Goal: Information Seeking & Learning: Learn about a topic

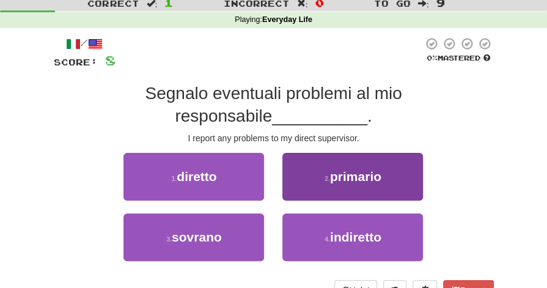
scroll to position [36, 0]
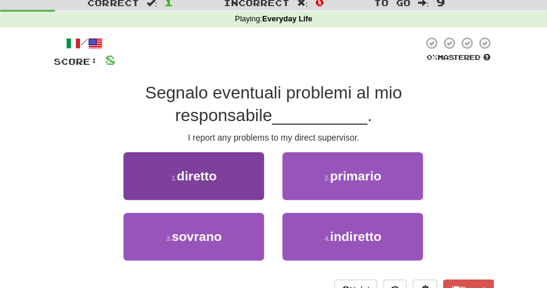
click at [211, 182] on span "diretto" at bounding box center [197, 176] width 40 height 14
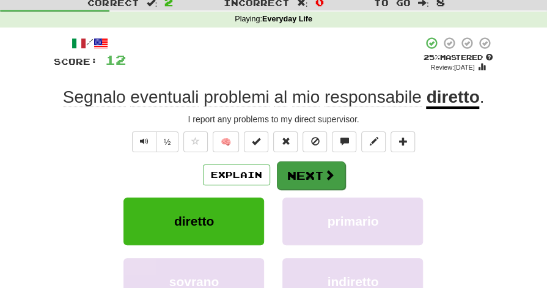
click at [296, 168] on button "Next" at bounding box center [311, 175] width 69 height 28
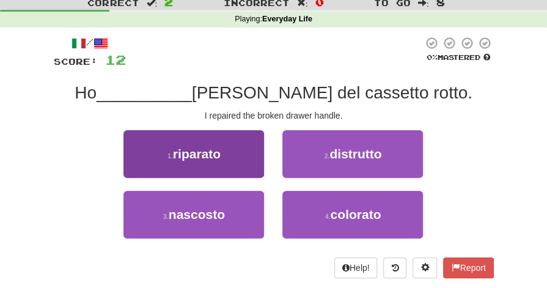
click at [195, 149] on span "riparato" at bounding box center [197, 154] width 48 height 14
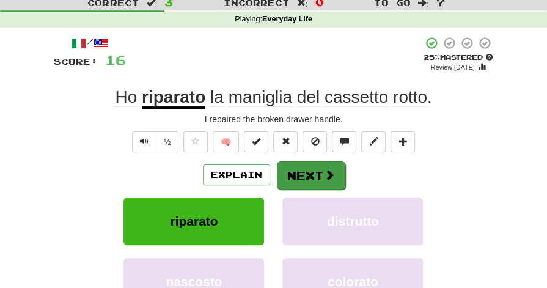
click at [306, 172] on button "Next" at bounding box center [311, 175] width 69 height 28
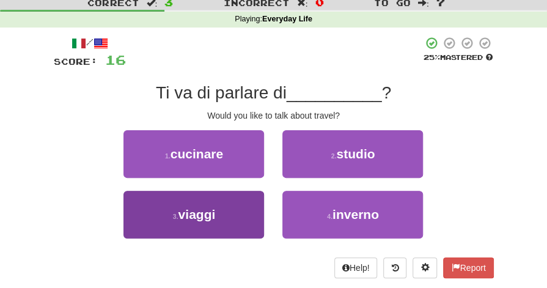
click at [213, 207] on span "viaggi" at bounding box center [197, 214] width 37 height 14
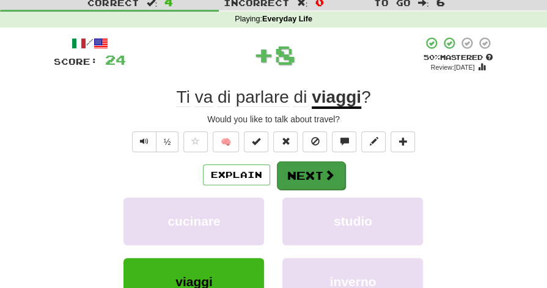
click at [302, 172] on button "Next" at bounding box center [311, 175] width 69 height 28
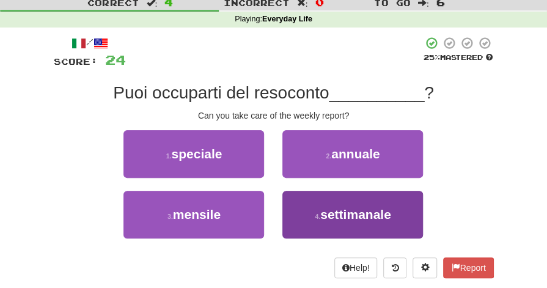
click at [341, 215] on span "settimanale" at bounding box center [355, 214] width 71 height 14
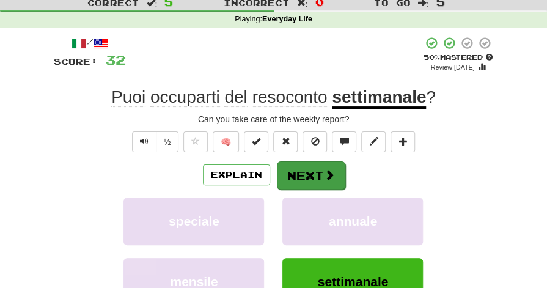
click at [297, 173] on button "Next" at bounding box center [311, 175] width 69 height 28
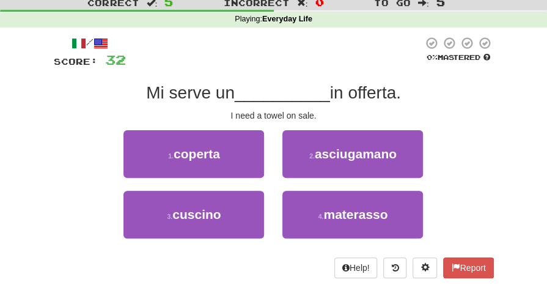
click at [464, 149] on div "1 . coperta 2 . asciugamano" at bounding box center [273, 160] width 477 height 61
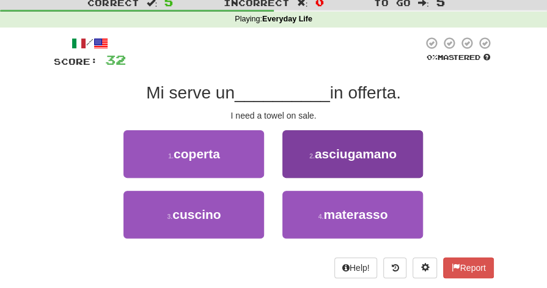
click at [355, 159] on span "asciugamano" at bounding box center [356, 154] width 82 height 14
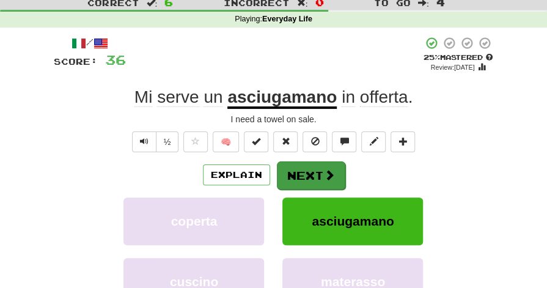
click at [318, 179] on button "Next" at bounding box center [311, 175] width 69 height 28
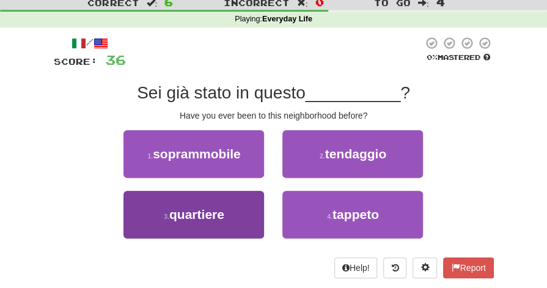
click at [235, 221] on button "3 . quartiere" at bounding box center [194, 215] width 141 height 48
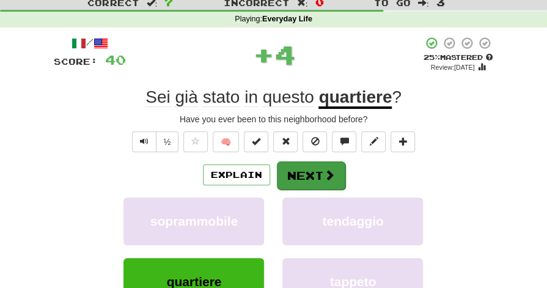
click at [319, 173] on button "Next" at bounding box center [311, 175] width 69 height 28
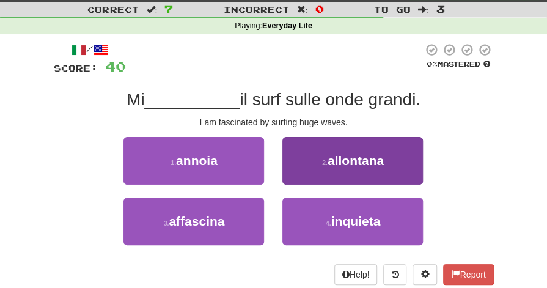
scroll to position [29, 0]
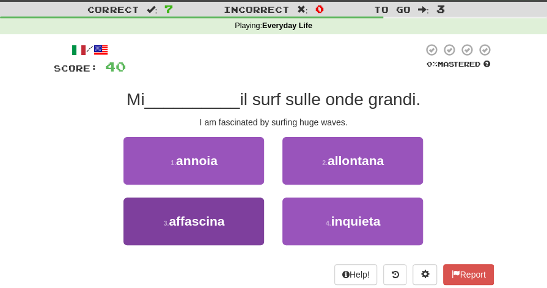
click at [199, 218] on span "affascina" at bounding box center [197, 221] width 56 height 14
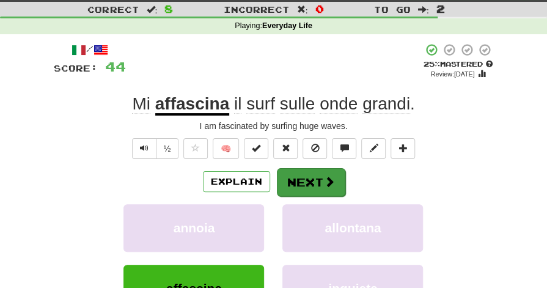
click at [303, 180] on button "Next" at bounding box center [311, 182] width 69 height 28
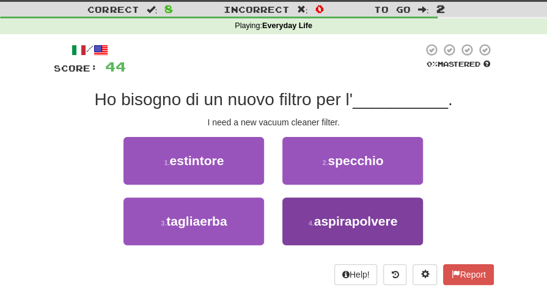
click at [336, 224] on span "aspirapolvere" at bounding box center [356, 221] width 84 height 14
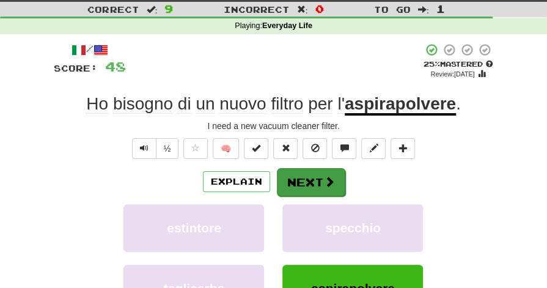
click at [304, 179] on button "Next" at bounding box center [311, 182] width 69 height 28
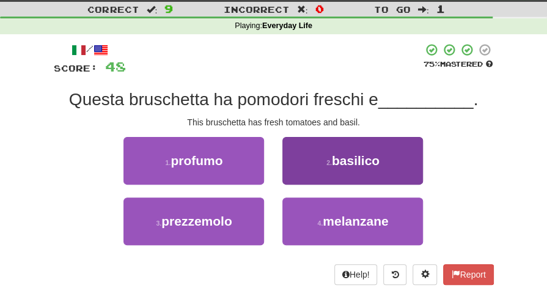
click at [333, 163] on span "basilico" at bounding box center [356, 161] width 48 height 14
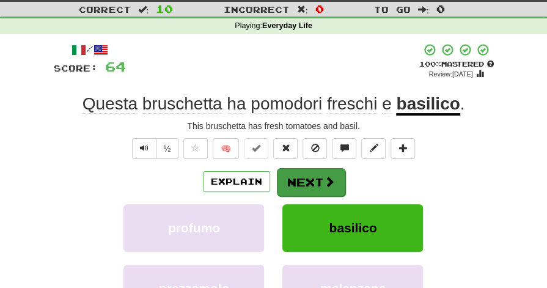
click at [309, 180] on button "Next" at bounding box center [311, 182] width 69 height 28
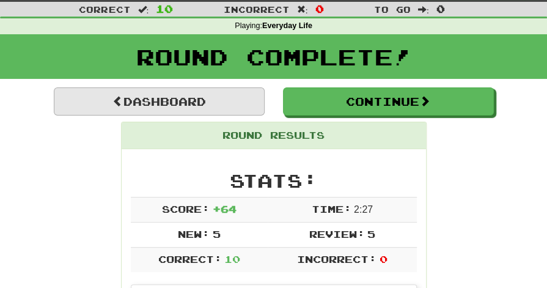
click at [176, 99] on link "Dashboard" at bounding box center [159, 101] width 211 height 28
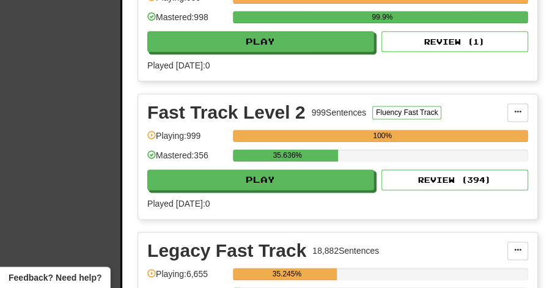
scroll to position [537, 1]
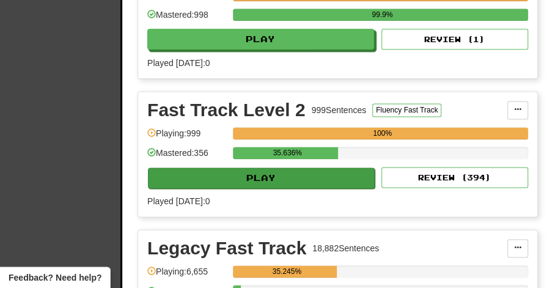
click at [250, 176] on button "Play" at bounding box center [261, 178] width 227 height 21
select select "**"
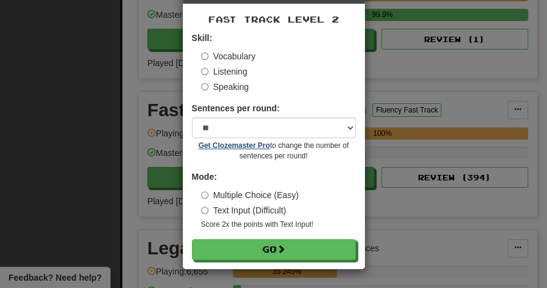
scroll to position [47, 0]
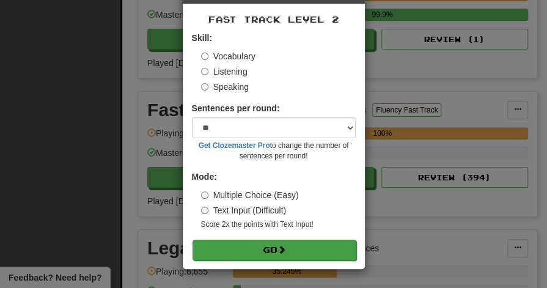
click at [262, 246] on button "Go" at bounding box center [275, 250] width 164 height 21
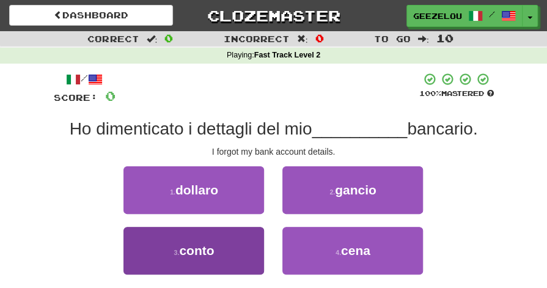
click at [217, 254] on button "3 . conto" at bounding box center [194, 251] width 141 height 48
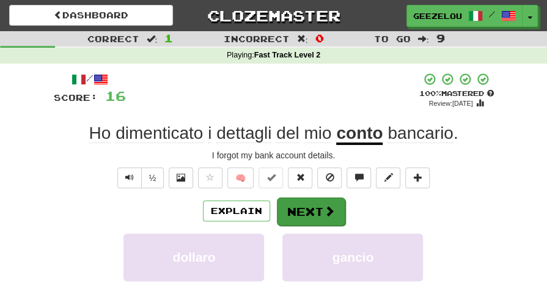
click at [311, 214] on button "Next" at bounding box center [311, 212] width 69 height 28
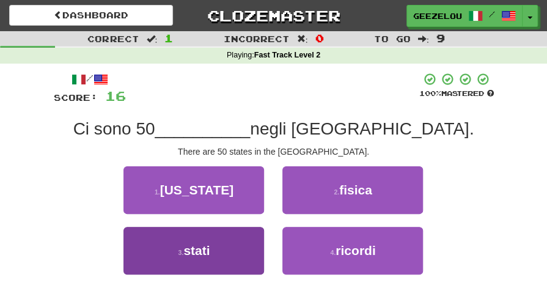
click at [227, 247] on button "3 . stati" at bounding box center [194, 251] width 141 height 48
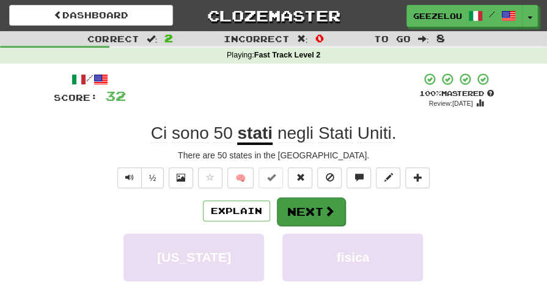
click at [310, 206] on button "Next" at bounding box center [311, 212] width 69 height 28
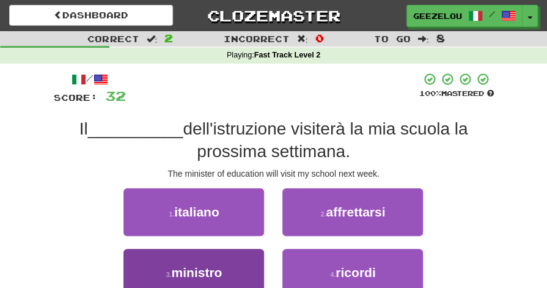
click at [210, 275] on span "ministro" at bounding box center [196, 272] width 51 height 14
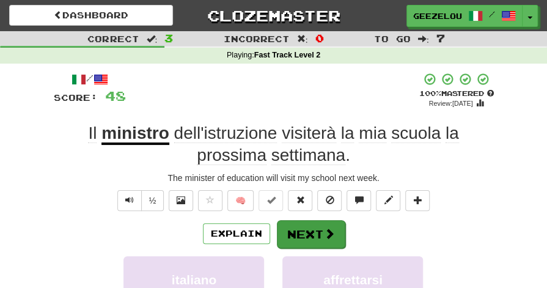
click at [297, 225] on button "Next" at bounding box center [311, 234] width 69 height 28
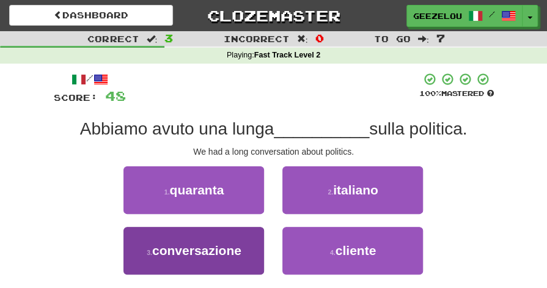
click at [215, 268] on button "3 . conversazione" at bounding box center [194, 251] width 141 height 48
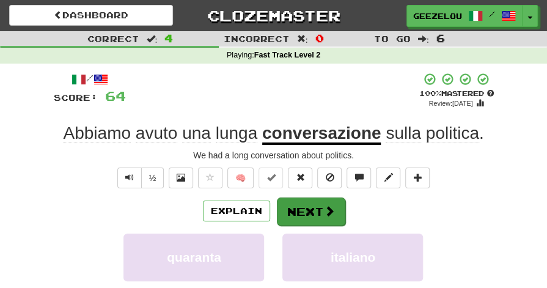
click at [307, 210] on button "Next" at bounding box center [311, 212] width 69 height 28
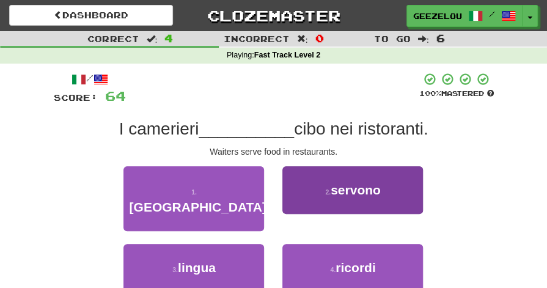
click at [357, 189] on span "servono" at bounding box center [356, 190] width 50 height 14
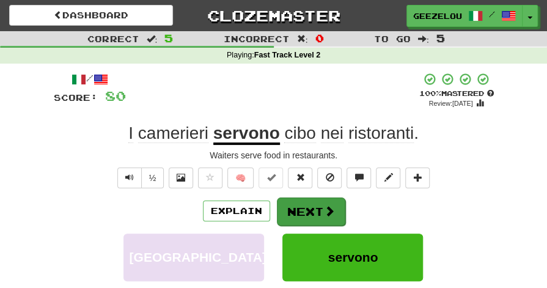
click at [297, 206] on button "Next" at bounding box center [311, 212] width 69 height 28
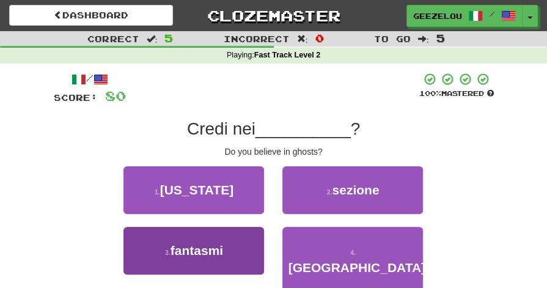
click at [186, 250] on span "fantasmi" at bounding box center [197, 250] width 53 height 14
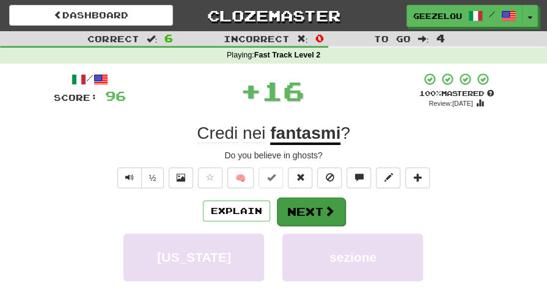
click at [302, 208] on button "Next" at bounding box center [311, 212] width 69 height 28
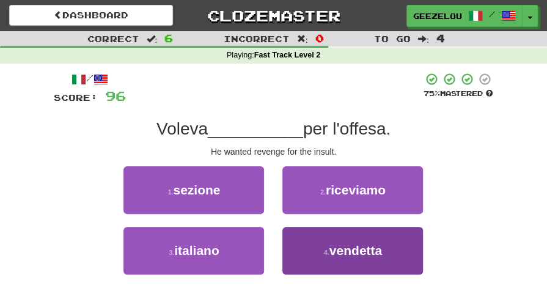
click at [316, 234] on button "4 . vendetta" at bounding box center [353, 251] width 141 height 48
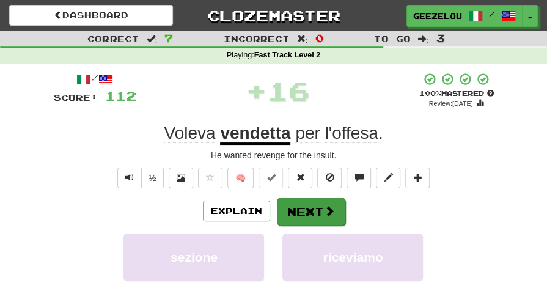
click at [295, 213] on button "Next" at bounding box center [311, 212] width 69 height 28
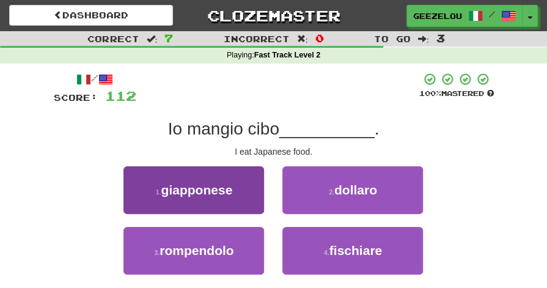
click at [243, 188] on button "1 . giapponese" at bounding box center [194, 190] width 141 height 48
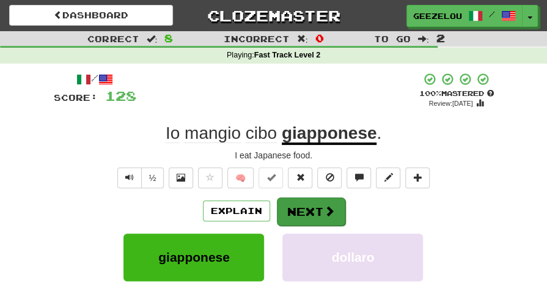
click at [305, 207] on button "Next" at bounding box center [311, 212] width 69 height 28
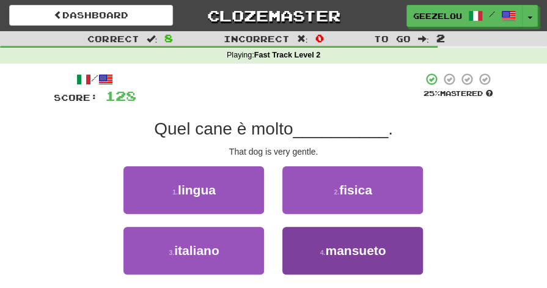
click at [339, 246] on span "mansueto" at bounding box center [355, 250] width 61 height 14
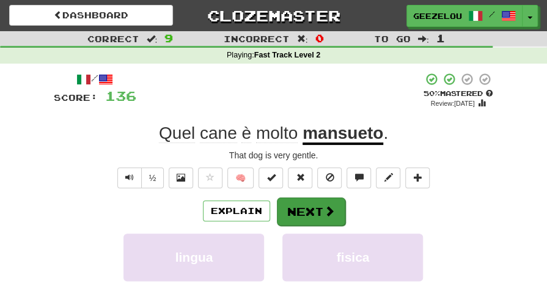
click at [319, 212] on button "Next" at bounding box center [311, 212] width 69 height 28
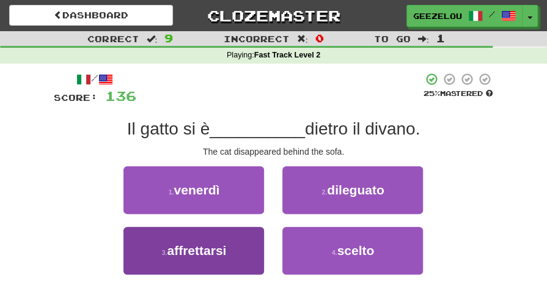
click at [225, 246] on span "affrettarsi" at bounding box center [196, 250] width 59 height 14
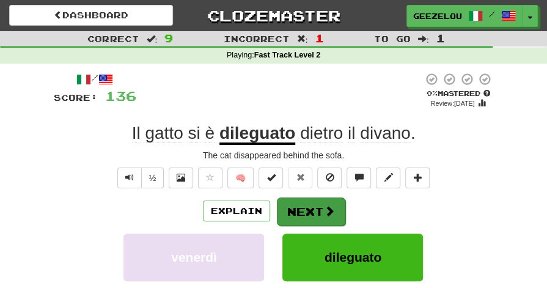
click at [303, 210] on button "Next" at bounding box center [311, 212] width 69 height 28
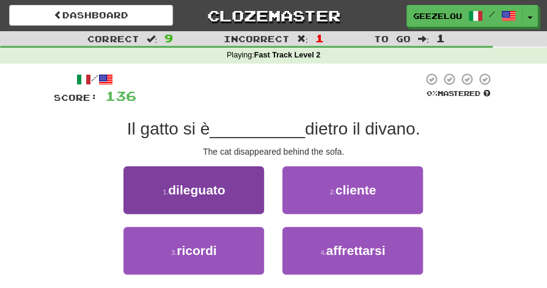
click at [243, 195] on button "1 . dileguato" at bounding box center [194, 190] width 141 height 48
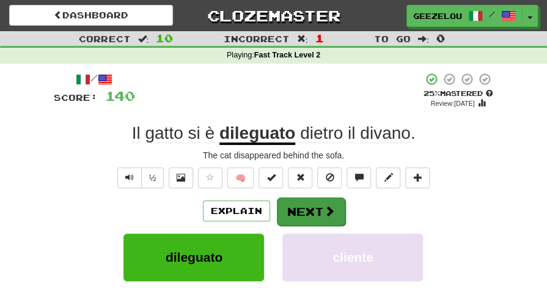
click at [303, 215] on button "Next" at bounding box center [311, 212] width 69 height 28
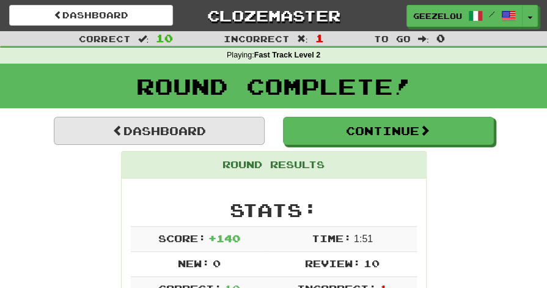
click at [204, 127] on link "Dashboard" at bounding box center [159, 131] width 211 height 28
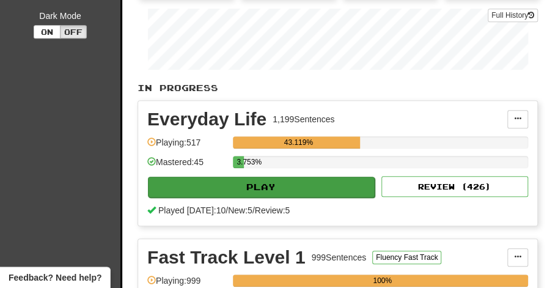
scroll to position [248, 0]
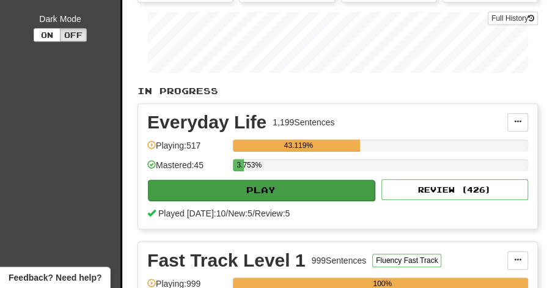
click at [251, 190] on button "Play" at bounding box center [261, 190] width 227 height 21
select select "**"
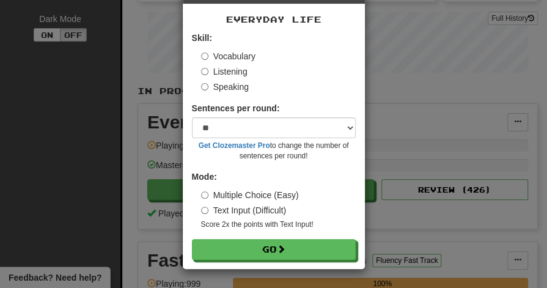
scroll to position [47, 0]
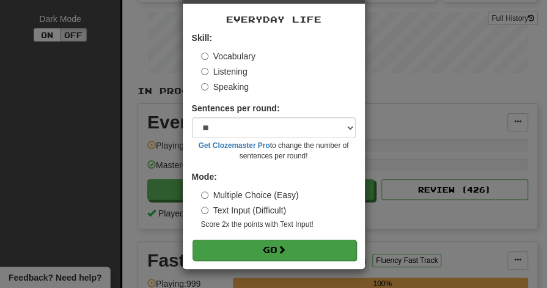
click at [263, 251] on button "Go" at bounding box center [275, 250] width 164 height 21
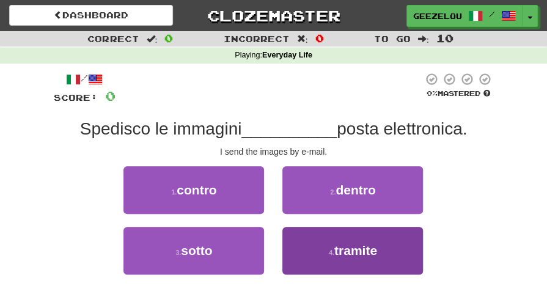
click at [324, 253] on button "4 . tramite" at bounding box center [353, 251] width 141 height 48
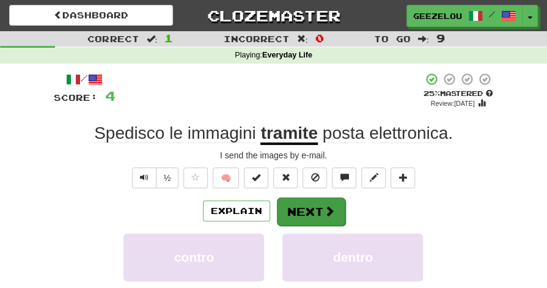
click at [307, 209] on button "Next" at bounding box center [311, 212] width 69 height 28
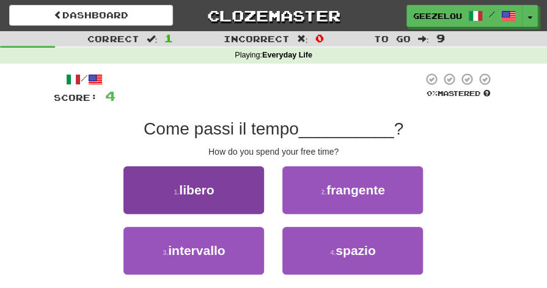
click at [237, 189] on button "1 . libero" at bounding box center [194, 190] width 141 height 48
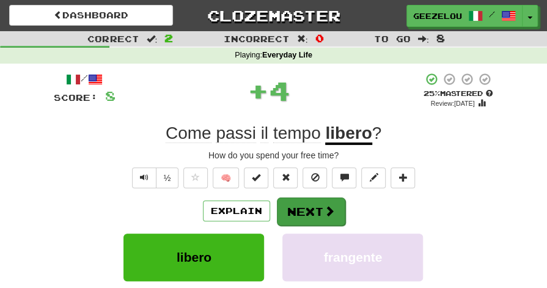
click at [311, 206] on button "Next" at bounding box center [311, 212] width 69 height 28
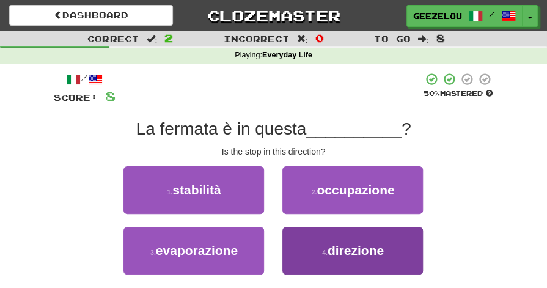
click at [355, 248] on span "direzione" at bounding box center [356, 250] width 56 height 14
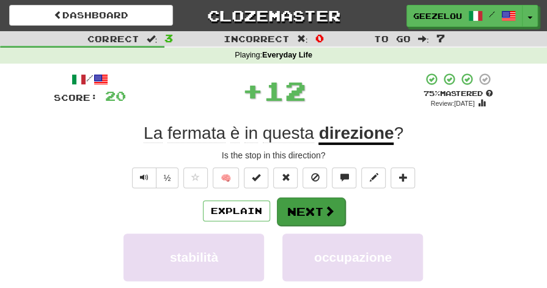
click at [300, 206] on button "Next" at bounding box center [311, 212] width 69 height 28
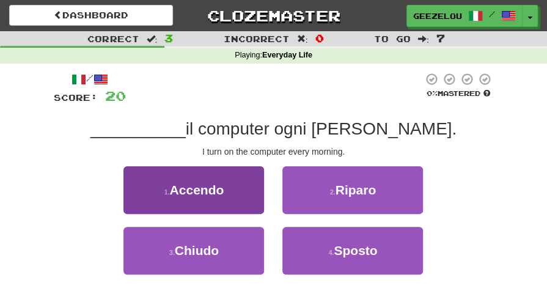
click at [224, 185] on span "Accendo" at bounding box center [197, 190] width 54 height 14
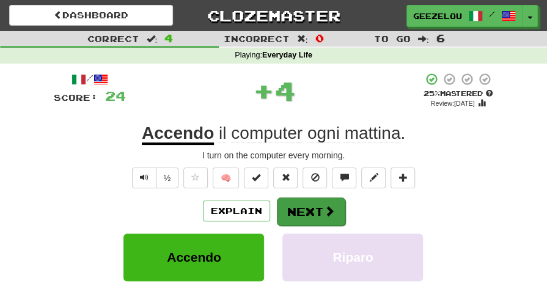
click at [309, 209] on button "Next" at bounding box center [311, 212] width 69 height 28
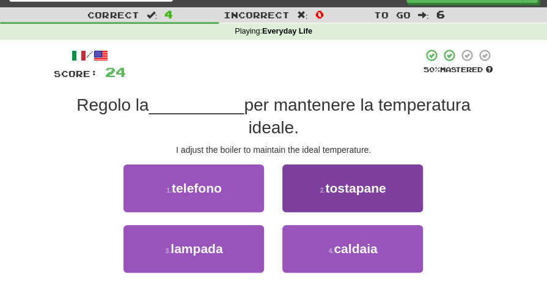
scroll to position [27, 0]
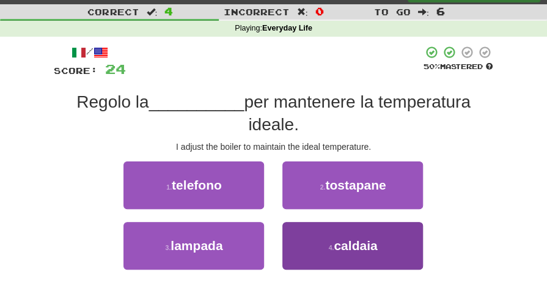
click at [362, 250] on span "caldaia" at bounding box center [355, 246] width 43 height 14
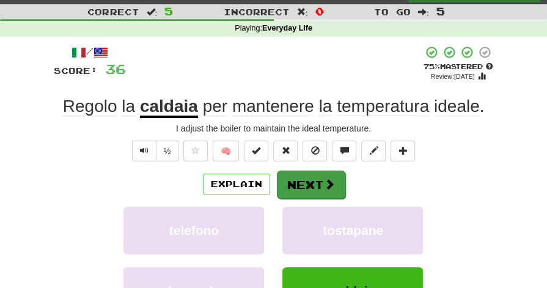
click at [306, 179] on button "Next" at bounding box center [311, 185] width 69 height 28
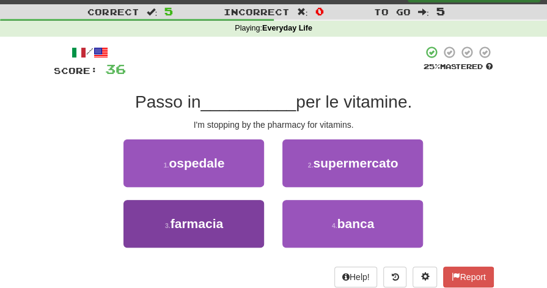
click at [221, 217] on span "farmacia" at bounding box center [197, 224] width 53 height 14
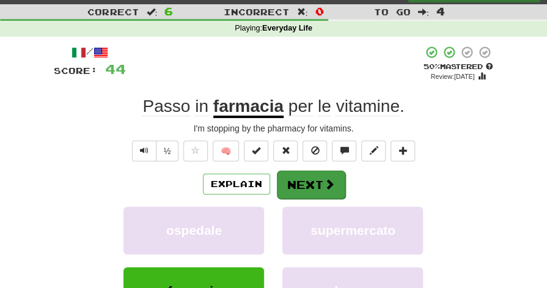
click at [298, 180] on button "Next" at bounding box center [311, 185] width 69 height 28
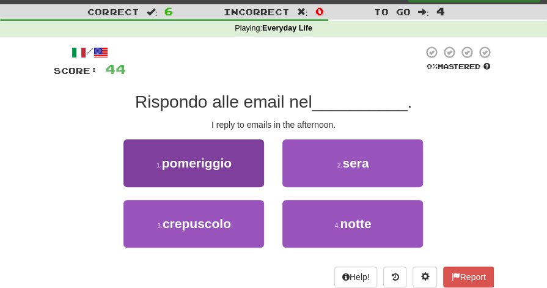
click at [228, 163] on span "pomeriggio" at bounding box center [197, 163] width 70 height 14
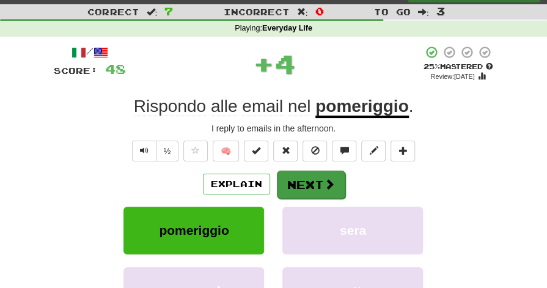
click at [309, 179] on button "Next" at bounding box center [311, 185] width 69 height 28
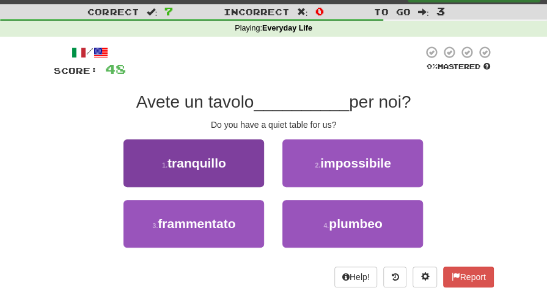
click at [257, 158] on button "1 . tranquillo" at bounding box center [194, 163] width 141 height 48
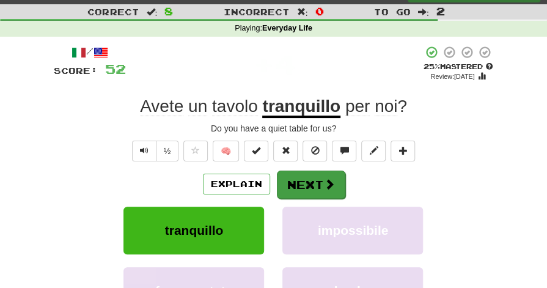
click at [307, 185] on button "Next" at bounding box center [311, 185] width 69 height 28
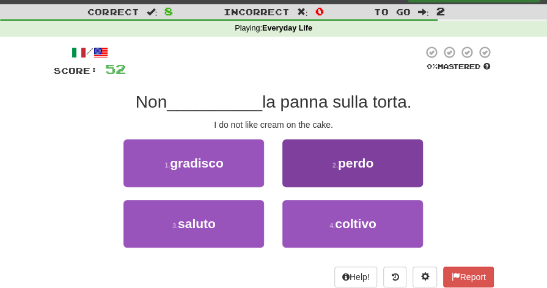
click at [327, 167] on button "2 . perdo" at bounding box center [353, 163] width 141 height 48
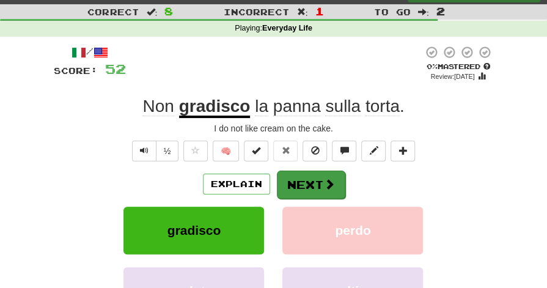
click at [296, 181] on button "Next" at bounding box center [311, 185] width 69 height 28
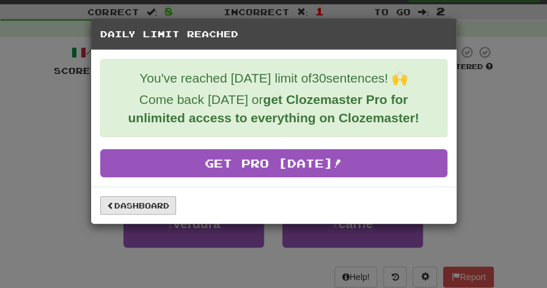
click at [156, 206] on link "Dashboard" at bounding box center [138, 205] width 76 height 18
